Goal: Information Seeking & Learning: Find specific fact

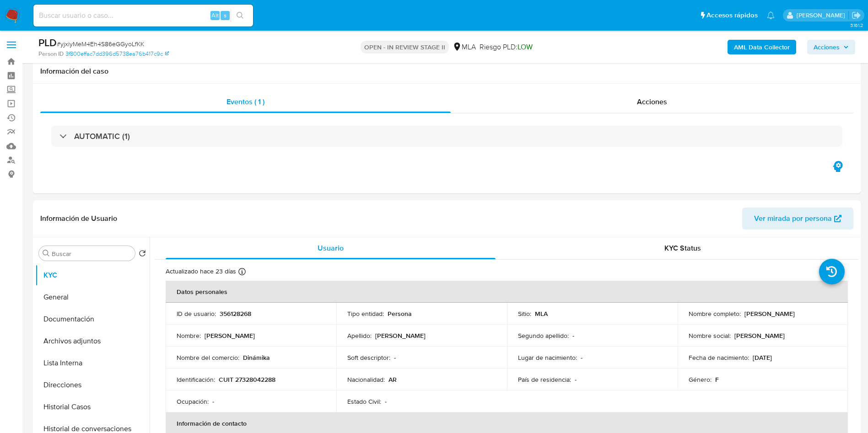
select select "10"
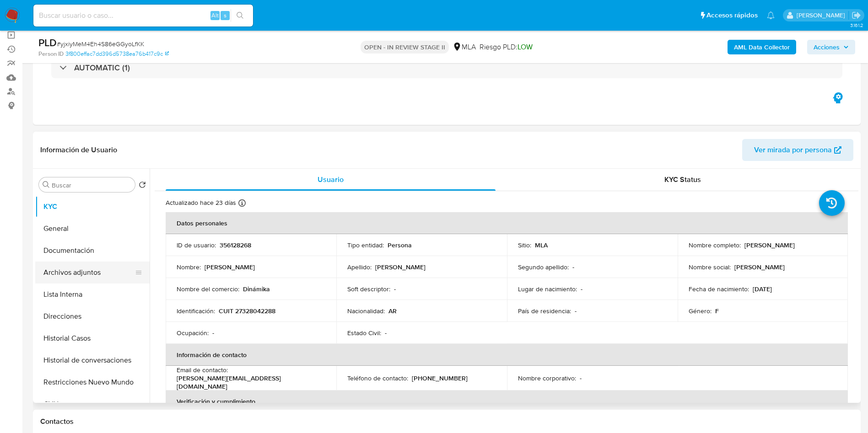
scroll to position [454, 0]
click at [78, 281] on button "Archivos adjuntos" at bounding box center [88, 273] width 107 height 22
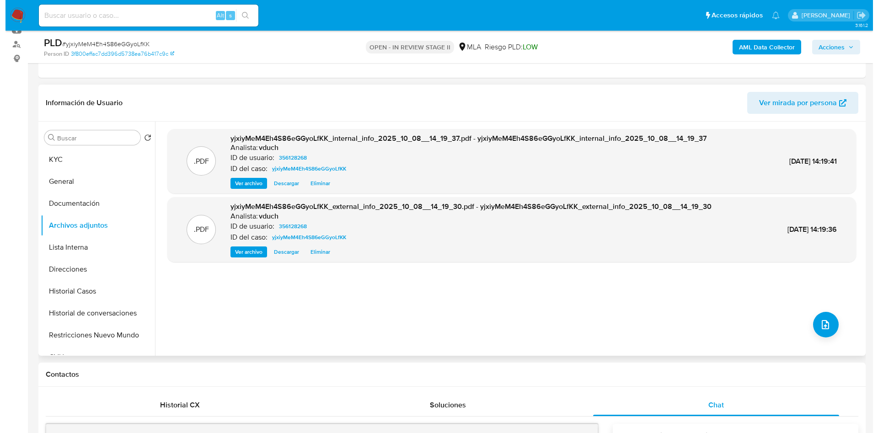
scroll to position [137, 0]
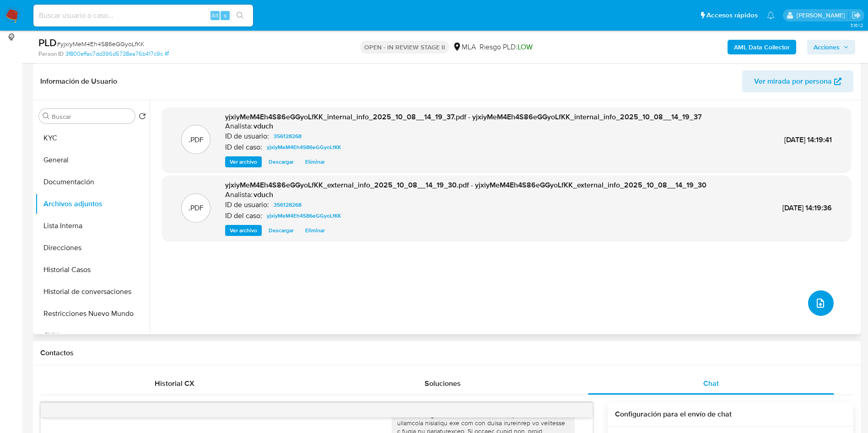
click at [816, 301] on icon "upload-file" at bounding box center [820, 303] width 11 height 11
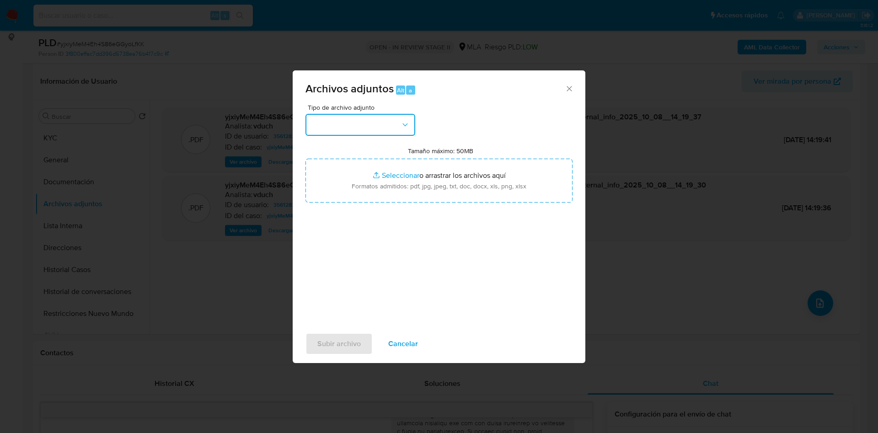
click at [408, 128] on icon "button" at bounding box center [405, 124] width 9 height 9
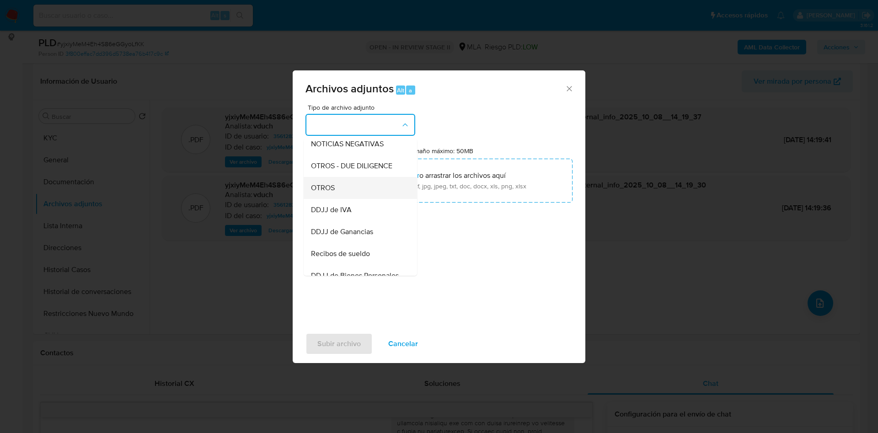
click at [354, 190] on div "OTROS" at bounding box center [357, 188] width 93 height 22
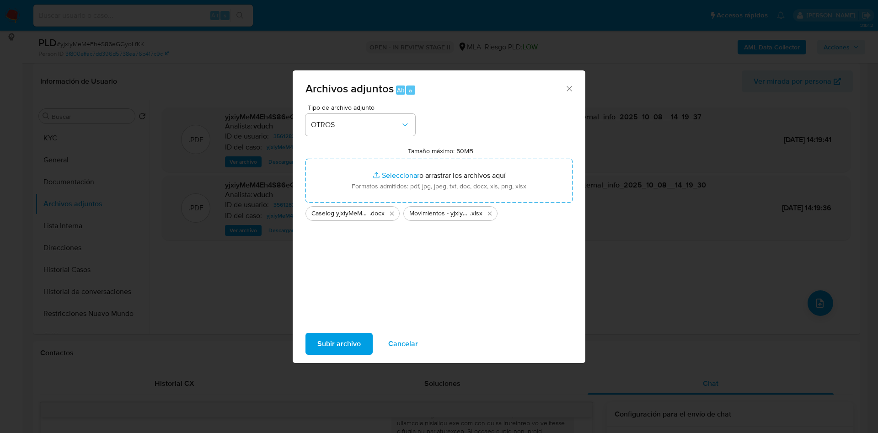
click at [337, 334] on span "Subir archivo" at bounding box center [338, 344] width 43 height 20
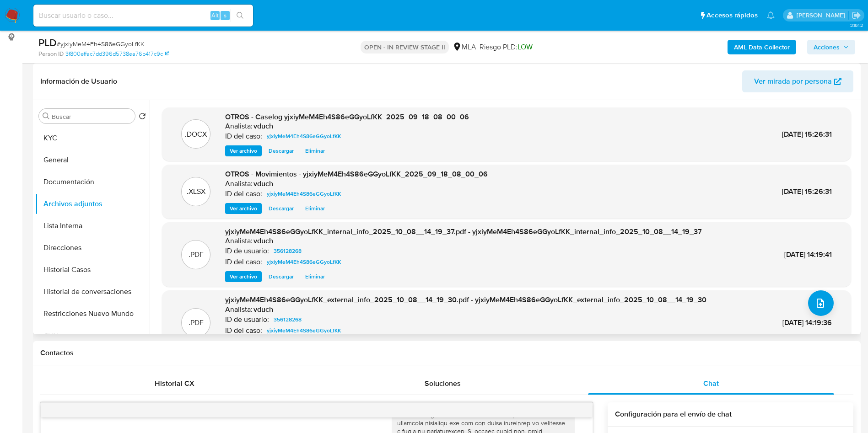
click at [263, 68] on div "Información de Usuario Ver mirada por persona" at bounding box center [446, 81] width 827 height 37
click at [93, 134] on button "KYC" at bounding box center [88, 138] width 107 height 22
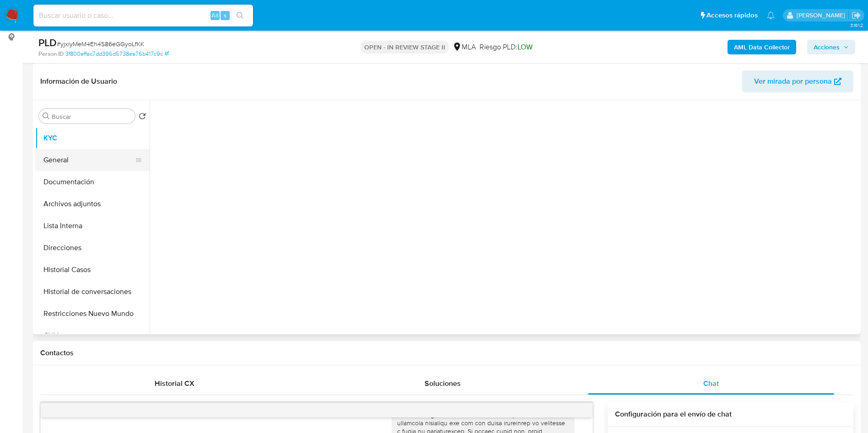
click at [65, 156] on button "General" at bounding box center [88, 160] width 107 height 22
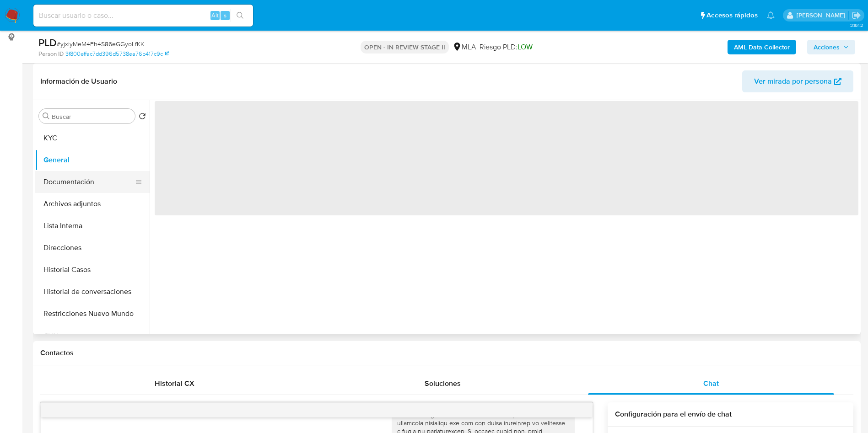
click at [65, 178] on button "Documentación" at bounding box center [88, 182] width 107 height 22
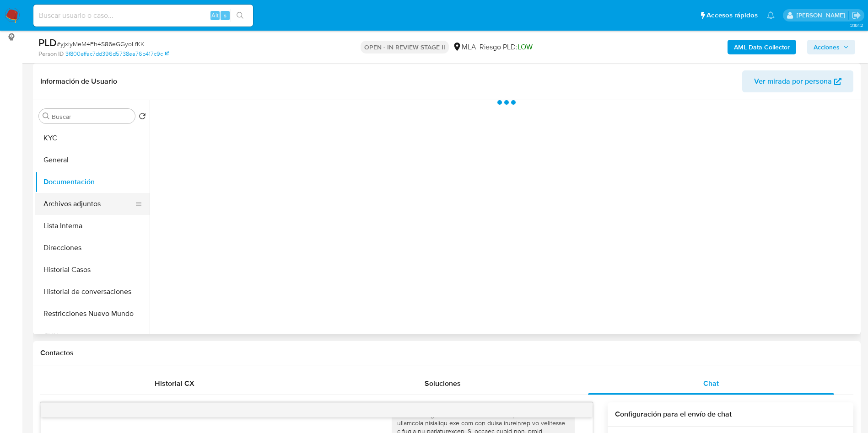
click at [71, 195] on button "Archivos adjuntos" at bounding box center [88, 204] width 107 height 22
click at [84, 228] on button "Lista Interna" at bounding box center [88, 226] width 107 height 22
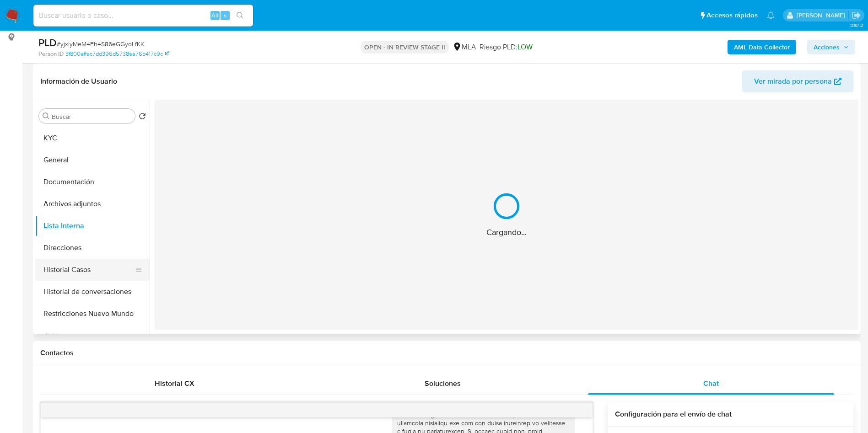
click at [85, 268] on button "Historial Casos" at bounding box center [88, 270] width 107 height 22
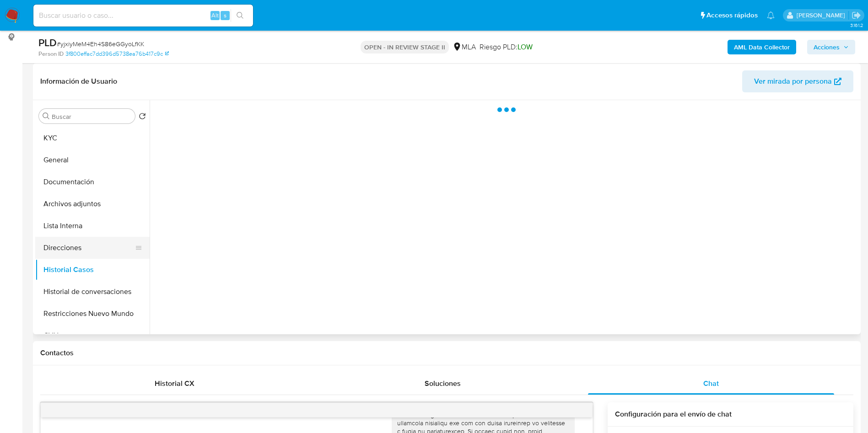
click at [97, 242] on button "Direcciones" at bounding box center [88, 248] width 107 height 22
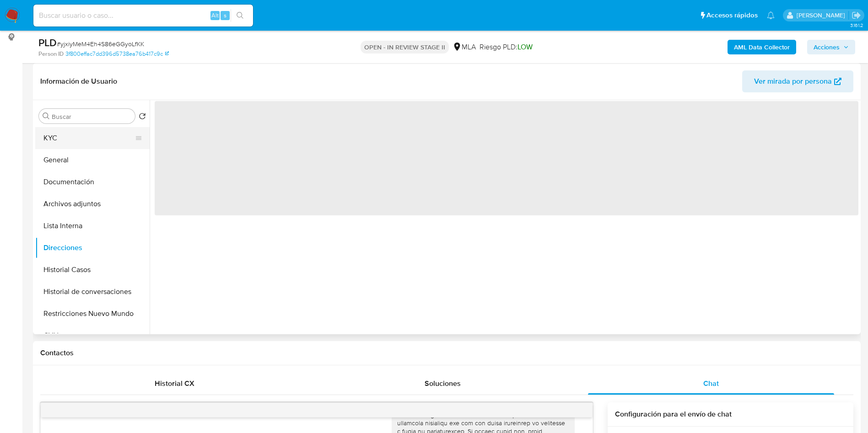
click at [97, 134] on button "KYC" at bounding box center [88, 138] width 107 height 22
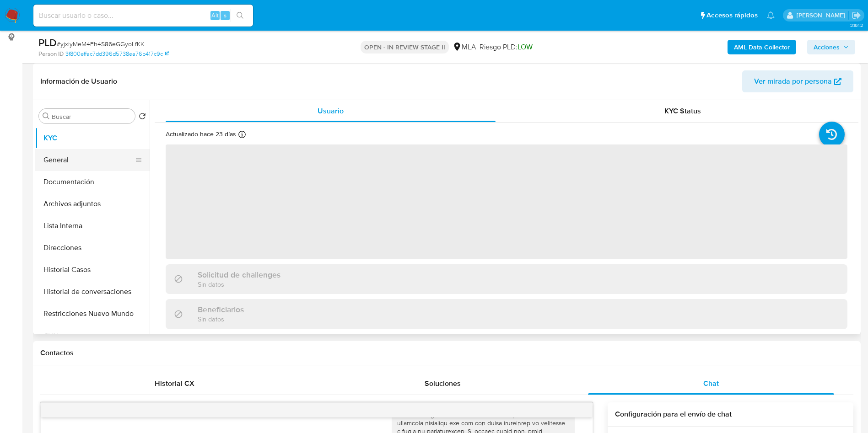
click at [98, 149] on button "General" at bounding box center [88, 160] width 107 height 22
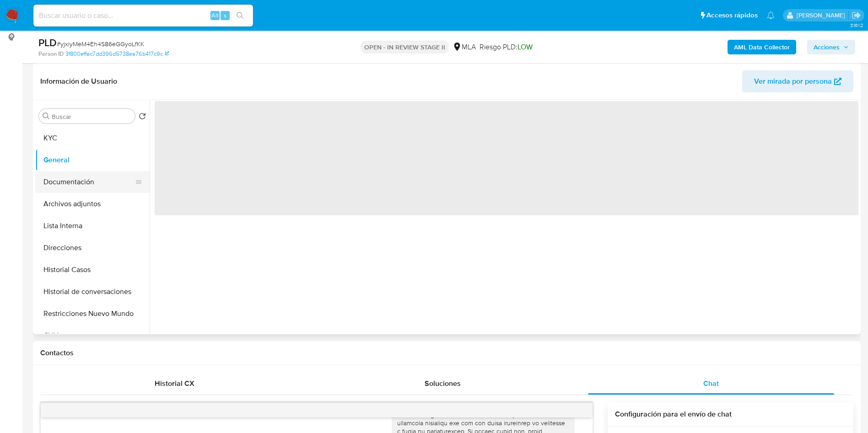
click at [101, 184] on button "Documentación" at bounding box center [88, 182] width 107 height 22
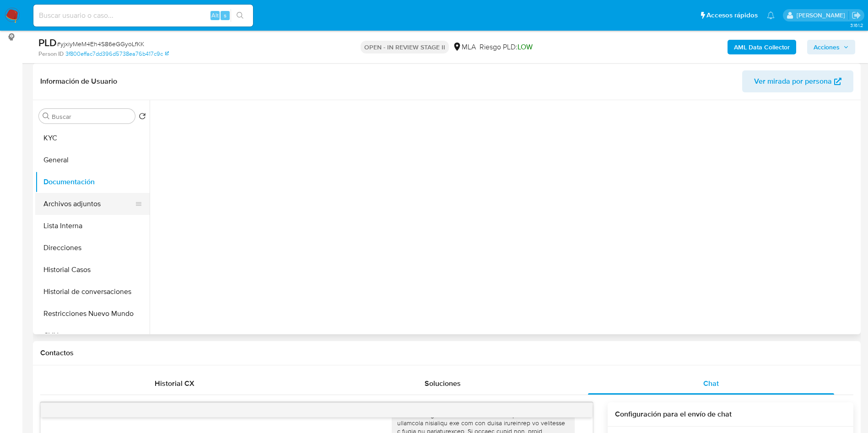
click at [95, 201] on button "Archivos adjuntos" at bounding box center [88, 204] width 107 height 22
click at [81, 225] on button "Lista Interna" at bounding box center [88, 226] width 107 height 22
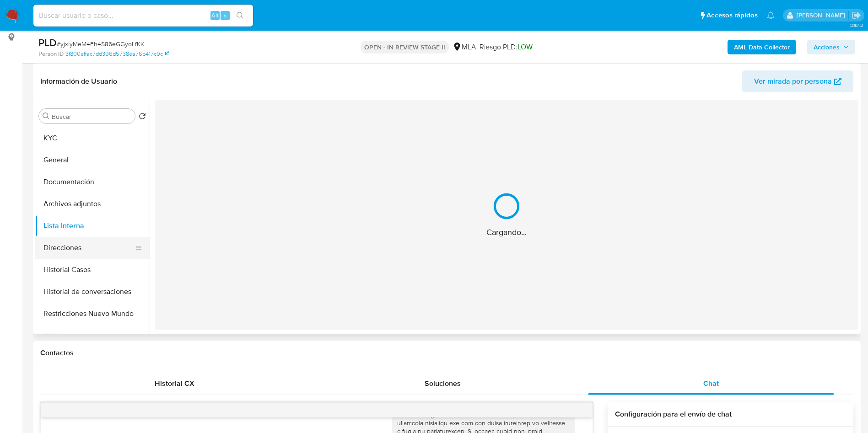
click at [77, 249] on button "Direcciones" at bounding box center [88, 248] width 107 height 22
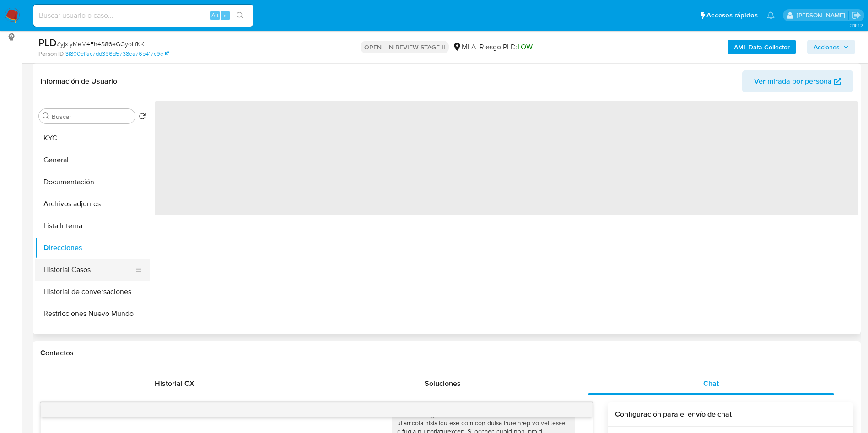
click at [77, 259] on button "Historial Casos" at bounding box center [88, 270] width 107 height 22
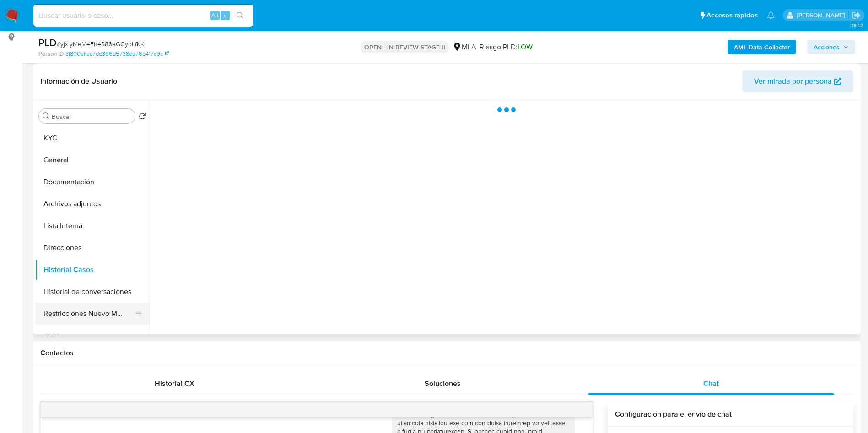
click at [83, 313] on button "Restricciones Nuevo Mundo" at bounding box center [88, 314] width 107 height 22
click at [98, 275] on button "Historial Casos" at bounding box center [88, 270] width 107 height 22
click at [106, 212] on button "Archivos adjuntos" at bounding box center [88, 204] width 107 height 22
click at [114, 185] on button "Documentación" at bounding box center [88, 182] width 107 height 22
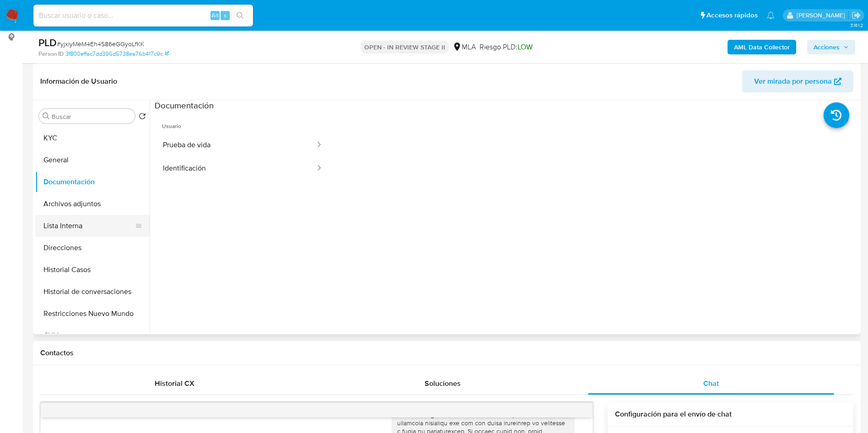
click at [60, 227] on button "Lista Interna" at bounding box center [88, 226] width 107 height 22
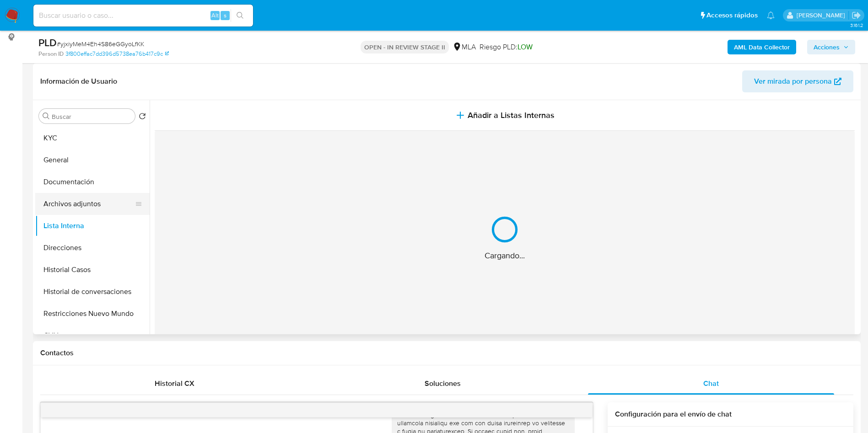
click at [98, 200] on button "Archivos adjuntos" at bounding box center [88, 204] width 107 height 22
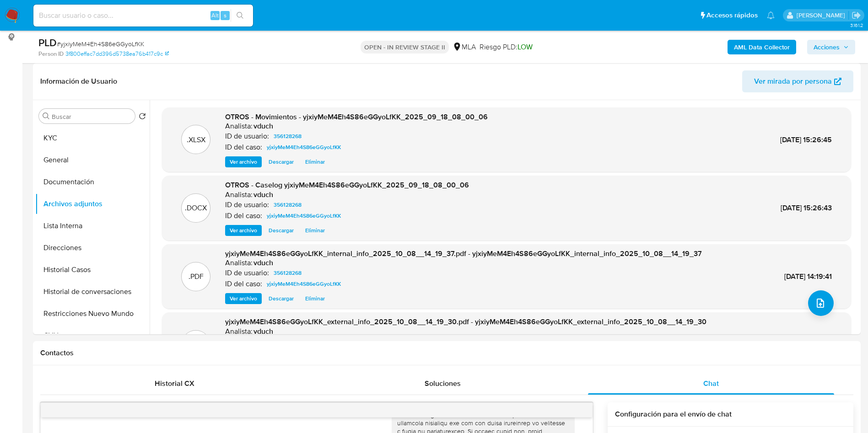
click at [818, 53] on span "Acciones" at bounding box center [826, 47] width 26 height 15
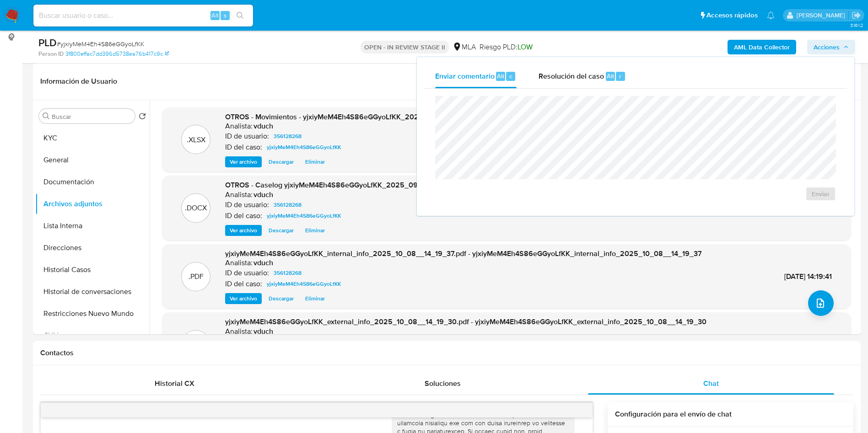
click at [826, 44] on span "Acciones" at bounding box center [826, 47] width 26 height 15
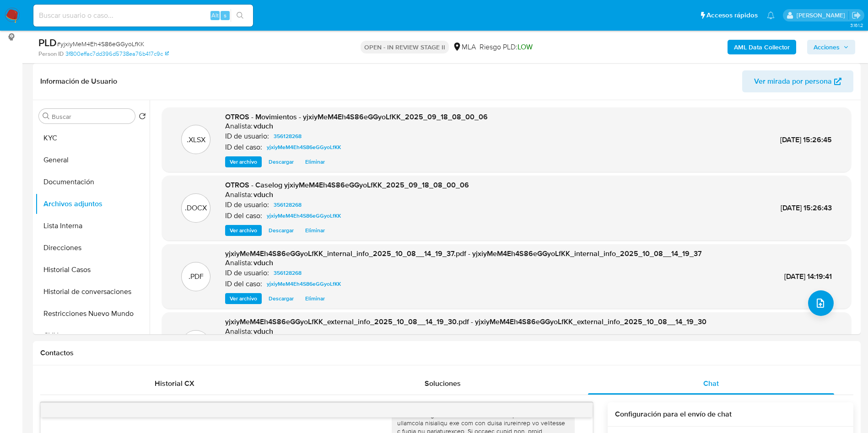
click at [826, 42] on span "Acciones" at bounding box center [826, 47] width 26 height 15
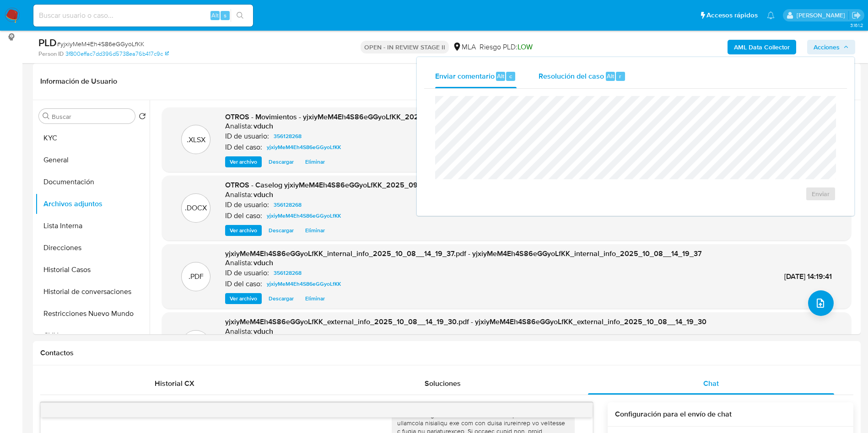
click at [601, 69] on div "Resolución del caso Alt r" at bounding box center [581, 76] width 87 height 24
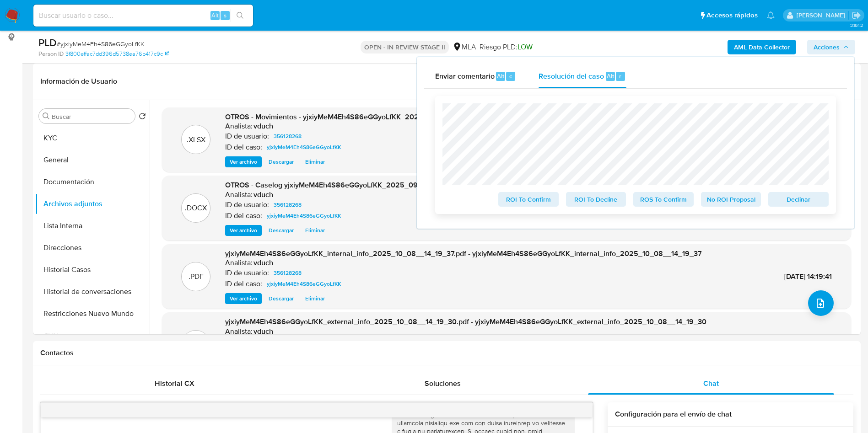
click at [720, 199] on span "No ROI Proposal" at bounding box center [731, 199] width 48 height 13
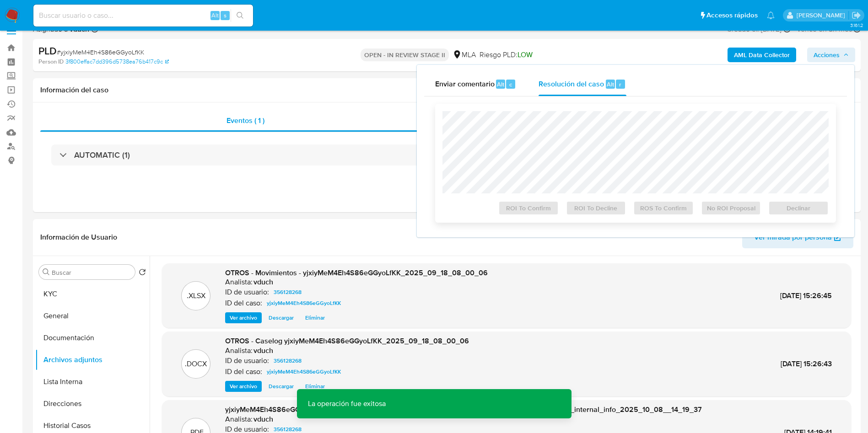
scroll to position [0, 0]
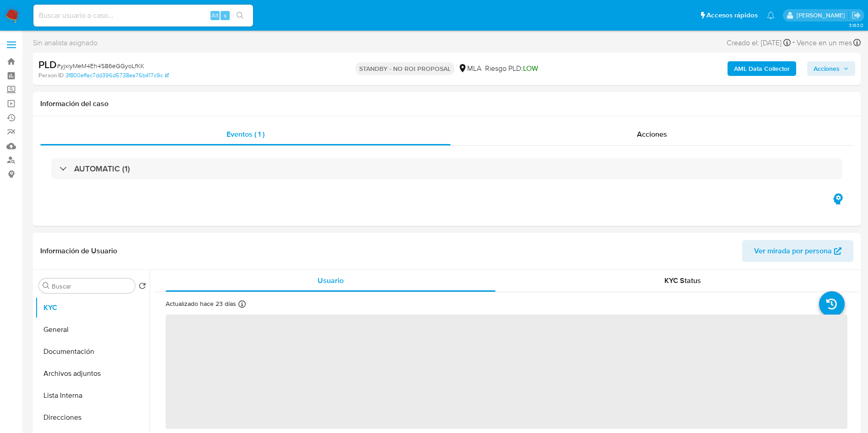
select select "10"
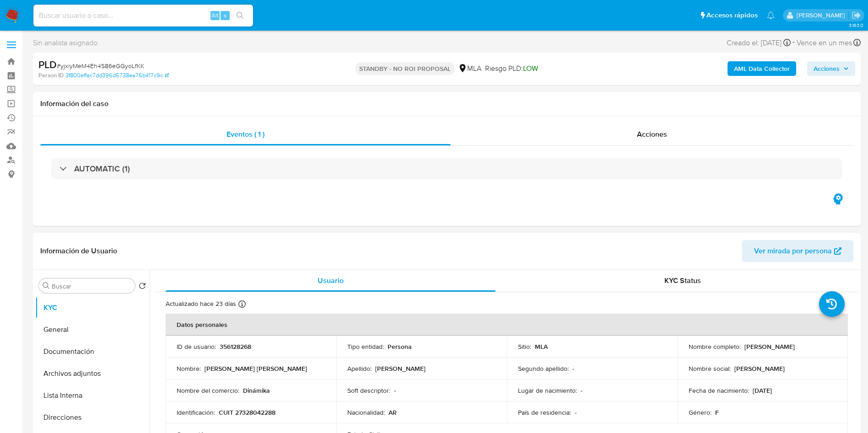
click at [391, 108] on div "Información del caso" at bounding box center [446, 104] width 827 height 24
click at [104, 25] on div "Alt s" at bounding box center [143, 16] width 220 height 22
click at [112, 16] on input at bounding box center [143, 16] width 220 height 12
paste input "tmkeWyjcrWyIzVhcnsgV93Sy"
type input "tmkeWyjcrWyIzVhcnsgV93Sy"
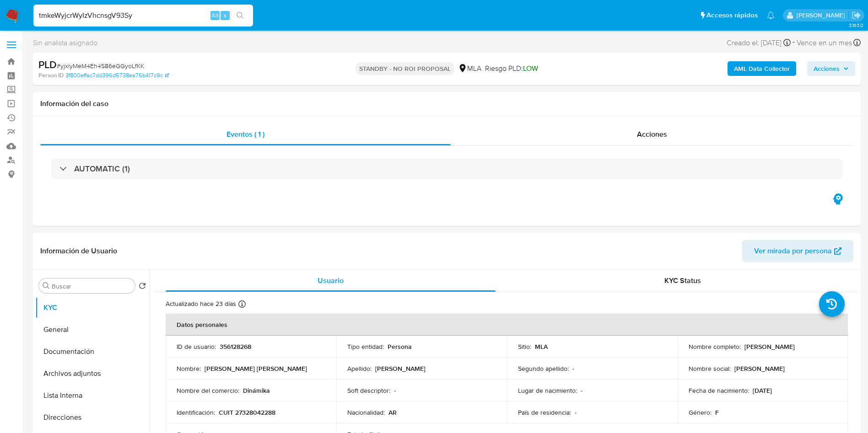
click at [242, 18] on icon "search-icon" at bounding box center [239, 15] width 7 height 7
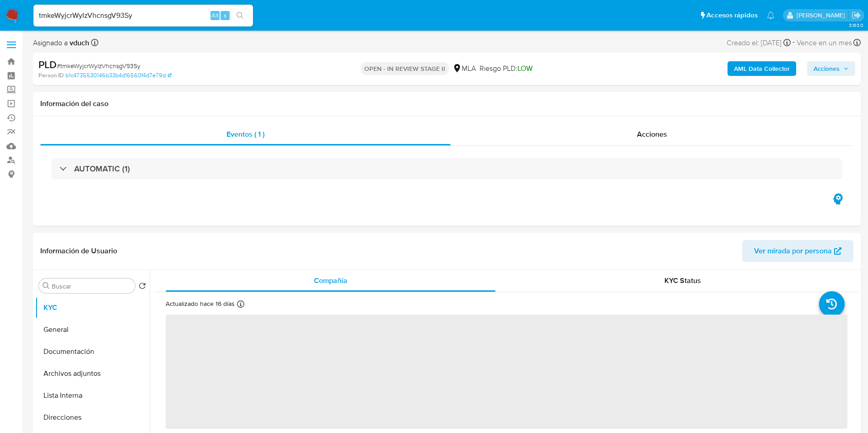
select select "10"
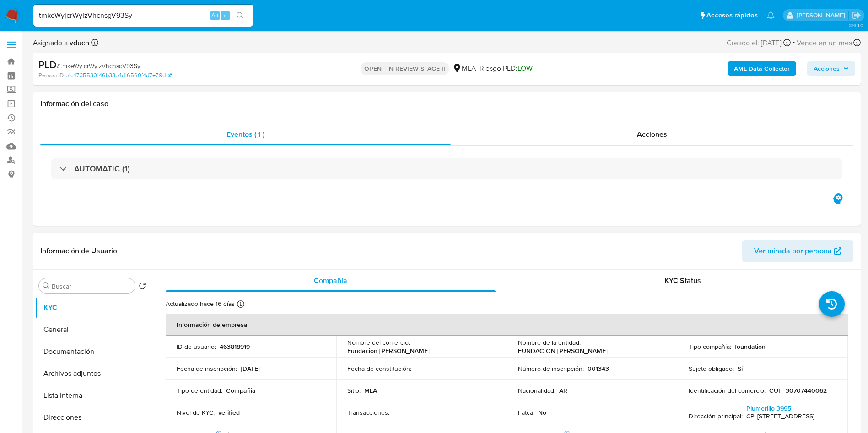
click at [240, 343] on p "463818919" at bounding box center [235, 347] width 30 height 8
copy p "463818919"
